Goal: Check status: Check status

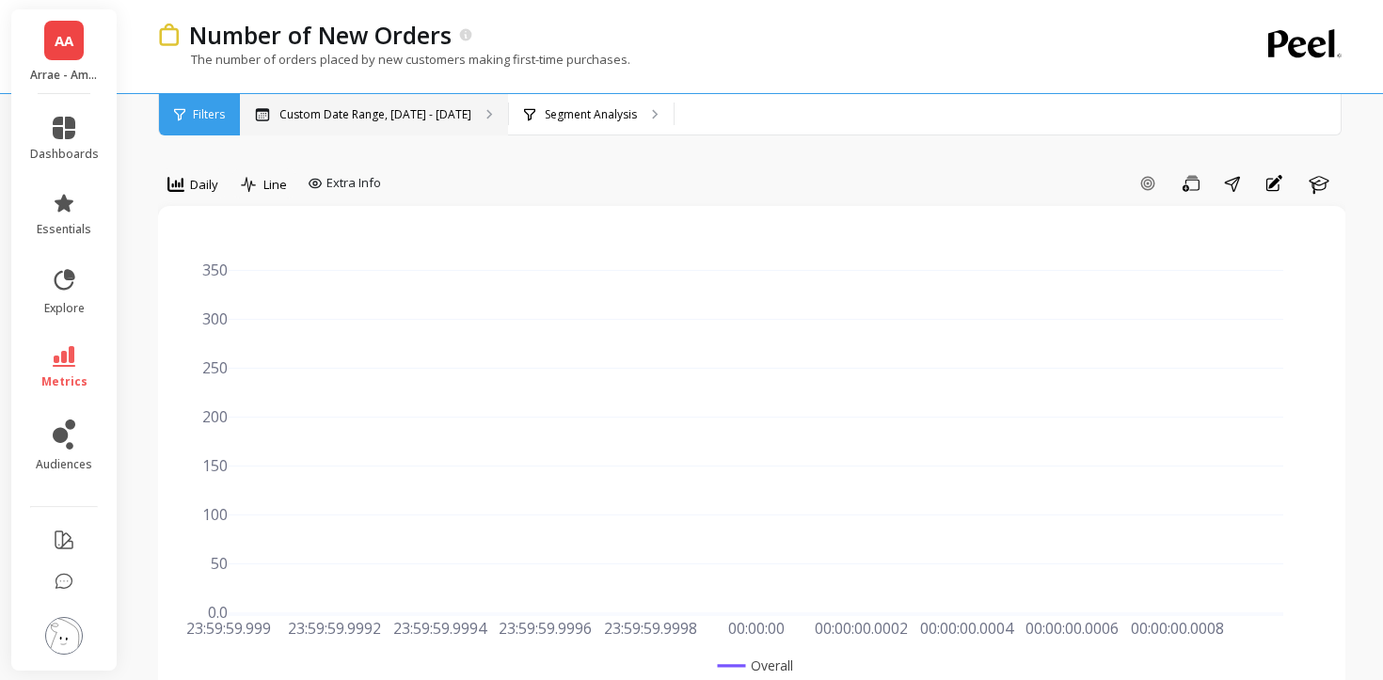
click at [412, 113] on p "Custom Date Range, [DATE] - [DATE]" at bounding box center [375, 114] width 192 height 15
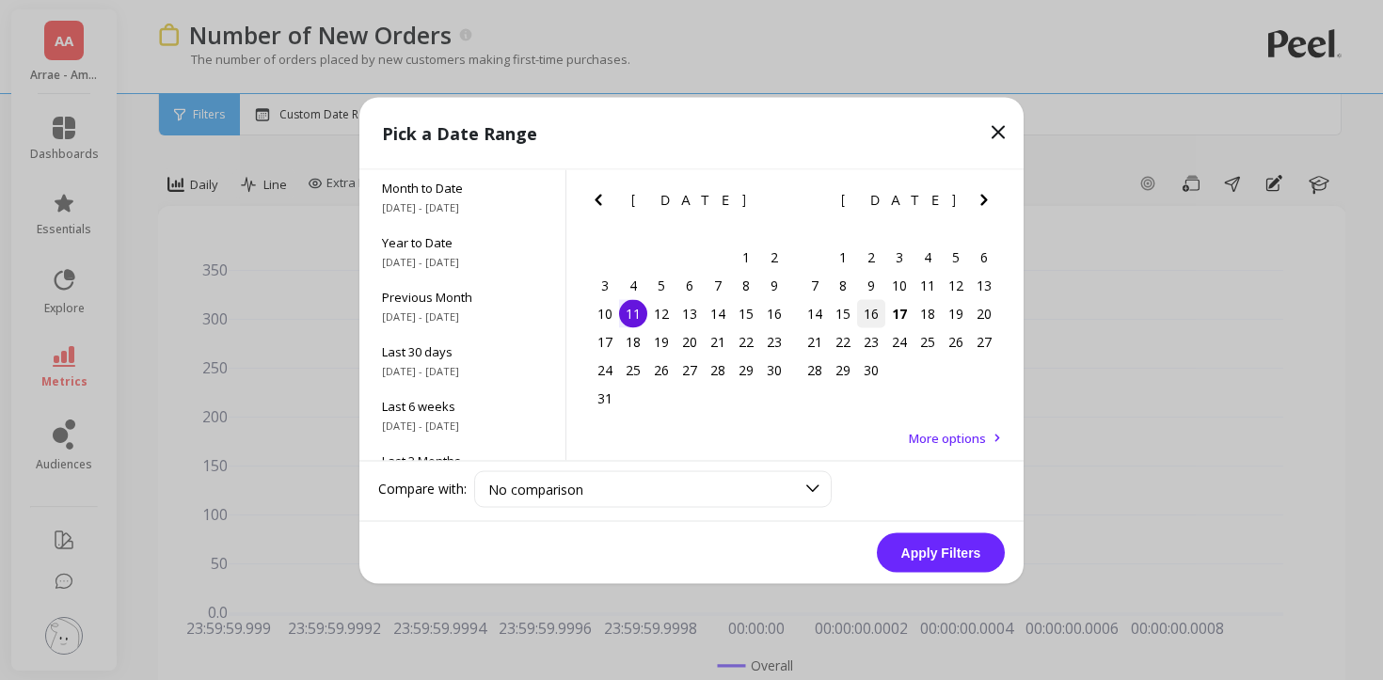
click at [878, 311] on div "16" at bounding box center [871, 313] width 28 height 28
click at [843, 311] on div "15" at bounding box center [843, 313] width 28 height 28
click at [931, 556] on button "Apply Filters" at bounding box center [941, 552] width 128 height 40
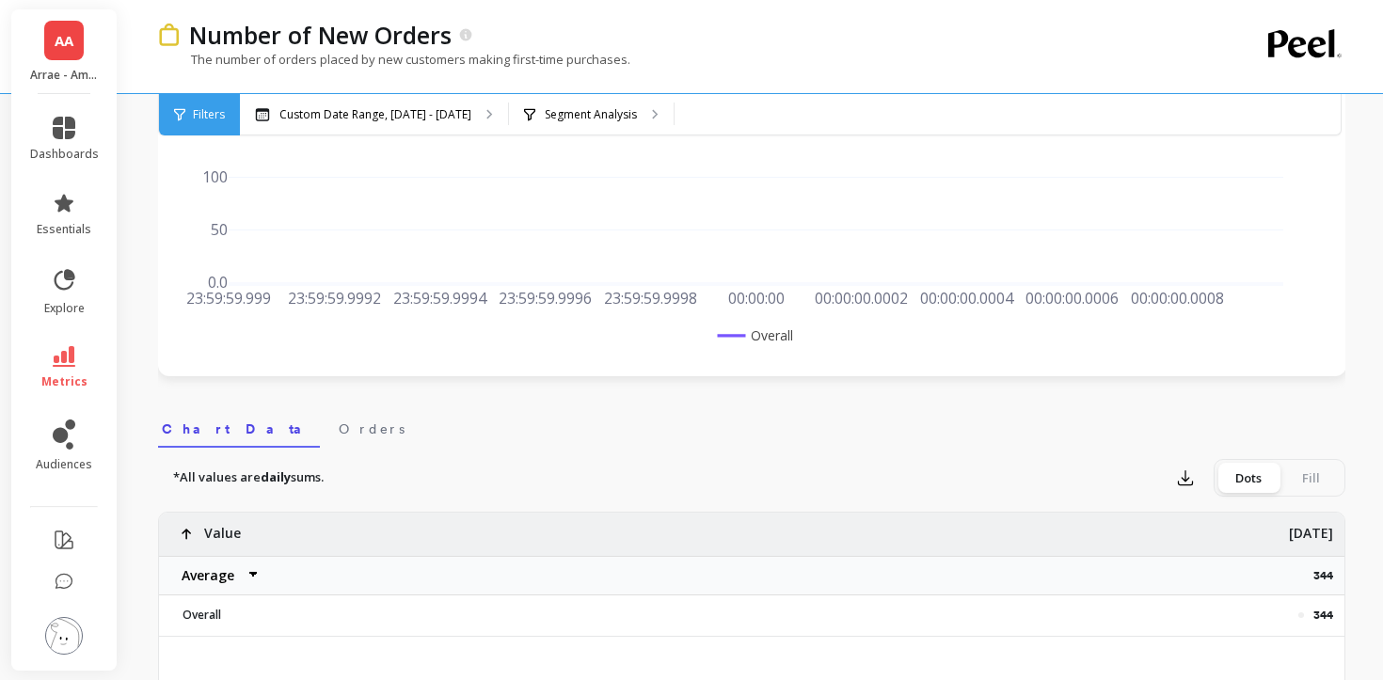
scroll to position [337, 0]
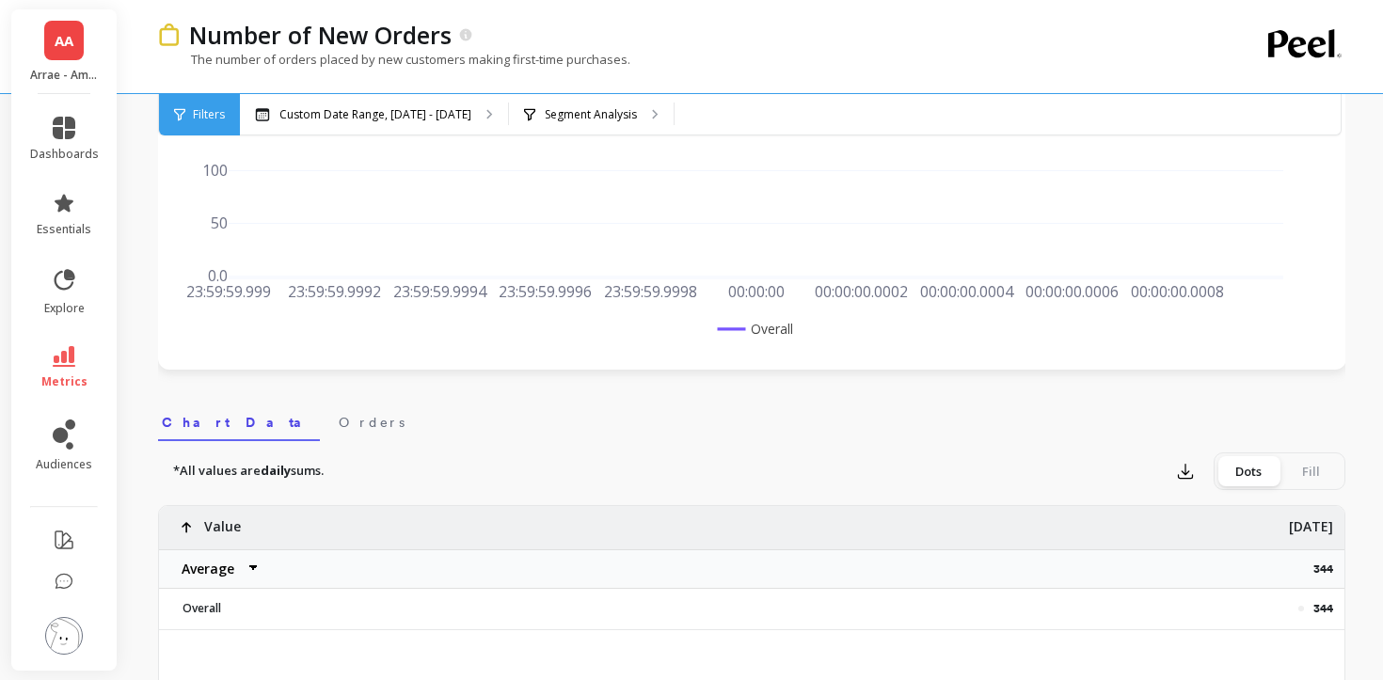
click at [1315, 566] on p "344" at bounding box center [1328, 569] width 31 height 15
copy p "344"
click at [390, 110] on p "Custom Date Range, [DATE] - [DATE]" at bounding box center [375, 114] width 192 height 15
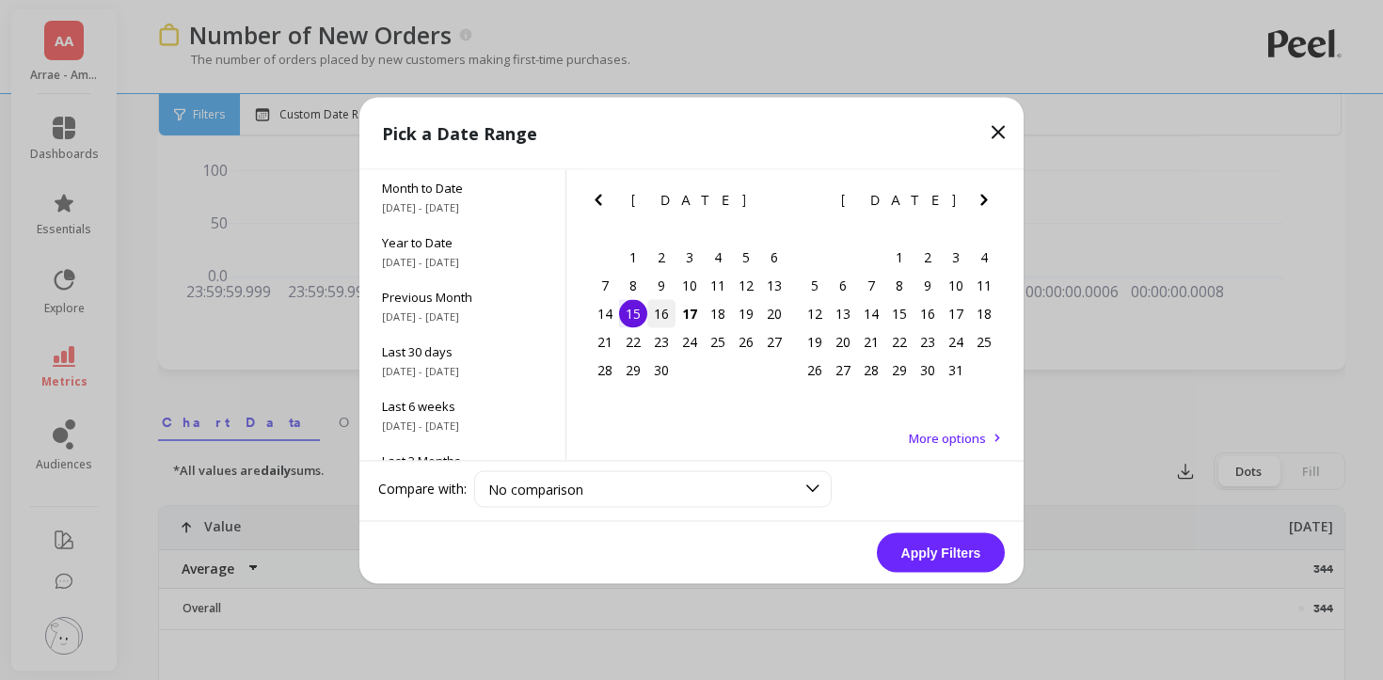
click at [662, 316] on div "16" at bounding box center [661, 313] width 28 height 28
click at [923, 555] on button "Apply Filters" at bounding box center [941, 552] width 128 height 40
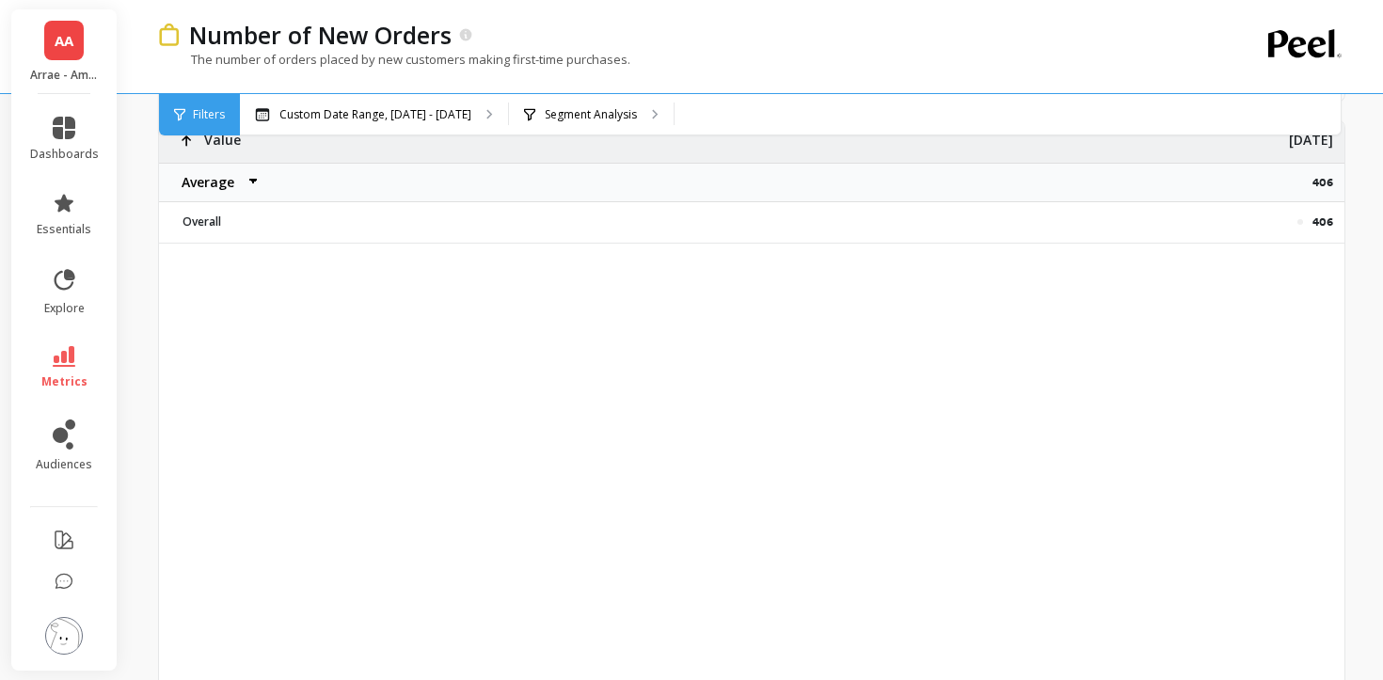
scroll to position [741, 0]
